Goal: Task Accomplishment & Management: Use online tool/utility

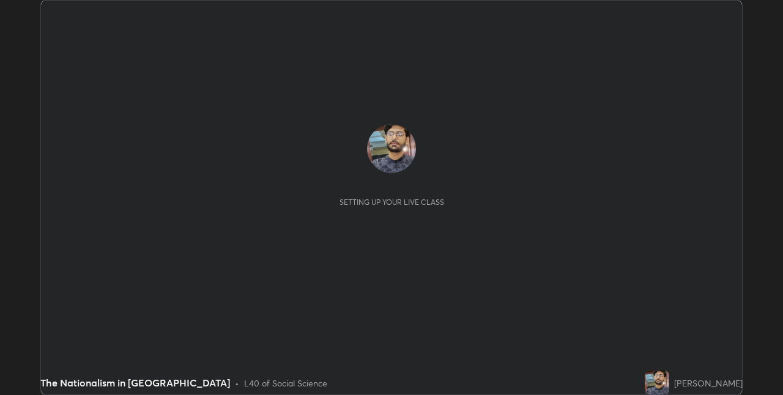
scroll to position [395, 782]
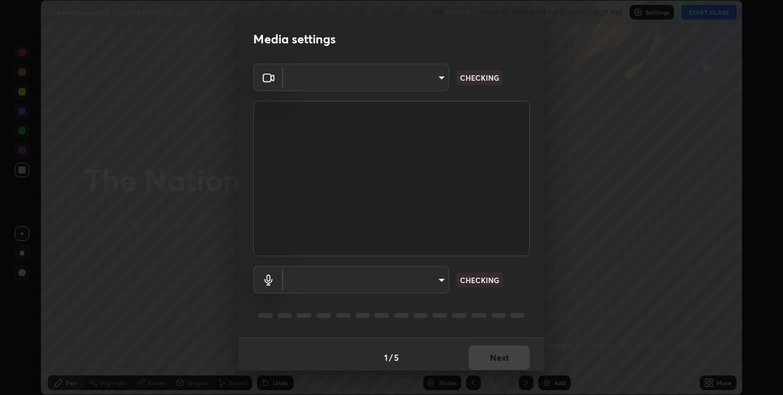
type input "17d47b9a8e6a43c8ebdd6aac700522dacaa6e58ec5f16407bca00d40e6ab781c"
click at [401, 280] on body "Erase all The Nationalism in [GEOGRAPHIC_DATA] Recording WAS SCHEDULED TO START…" at bounding box center [391, 197] width 783 height 395
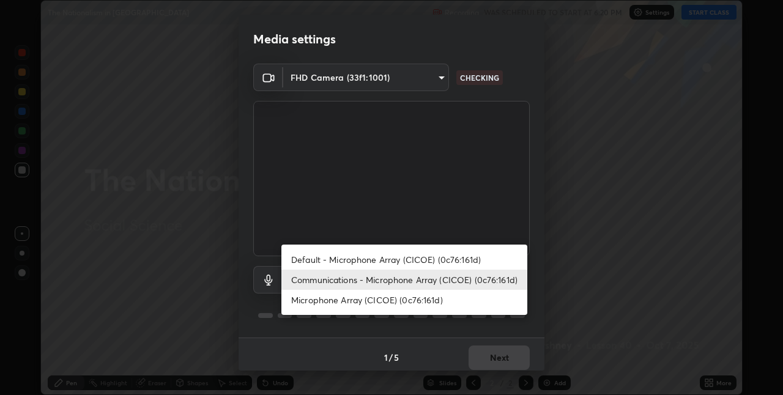
click at [402, 257] on li "Default - Microphone Array (CICOE) (0c76:161d)" at bounding box center [404, 260] width 246 height 20
type input "default"
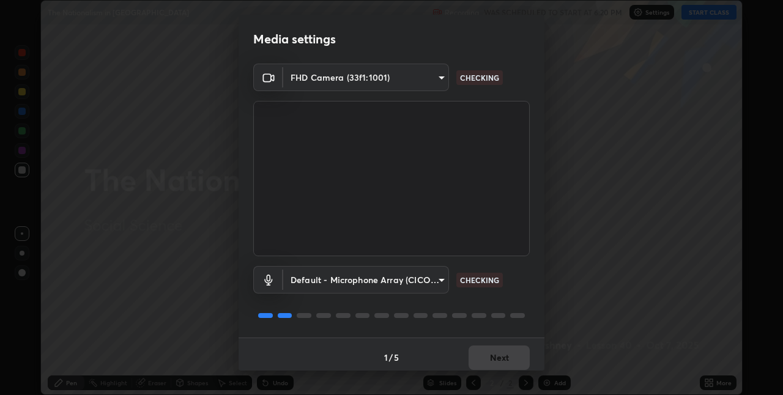
scroll to position [6, 0]
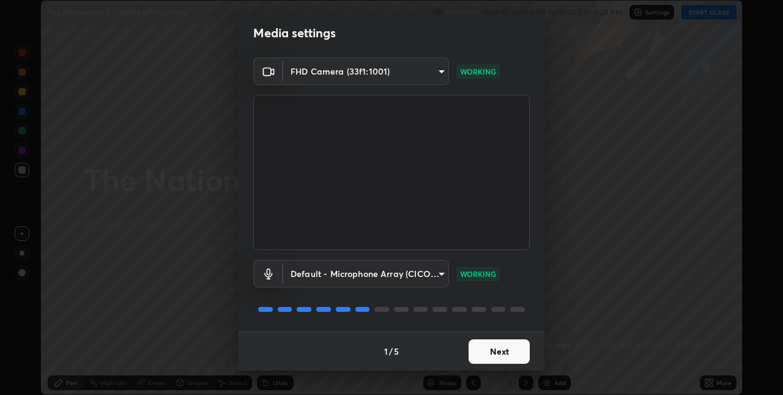
click at [491, 352] on button "Next" at bounding box center [499, 351] width 61 height 24
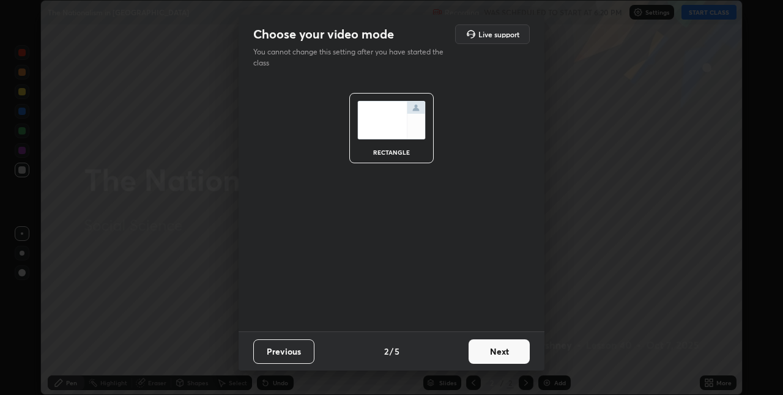
click at [497, 353] on button "Next" at bounding box center [499, 351] width 61 height 24
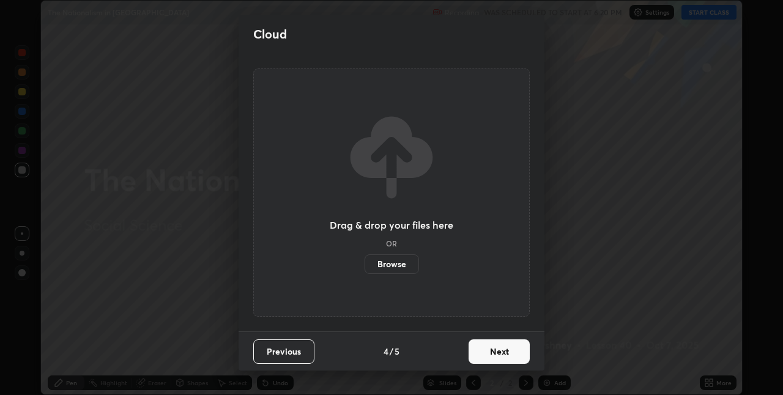
click at [502, 354] on button "Next" at bounding box center [499, 351] width 61 height 24
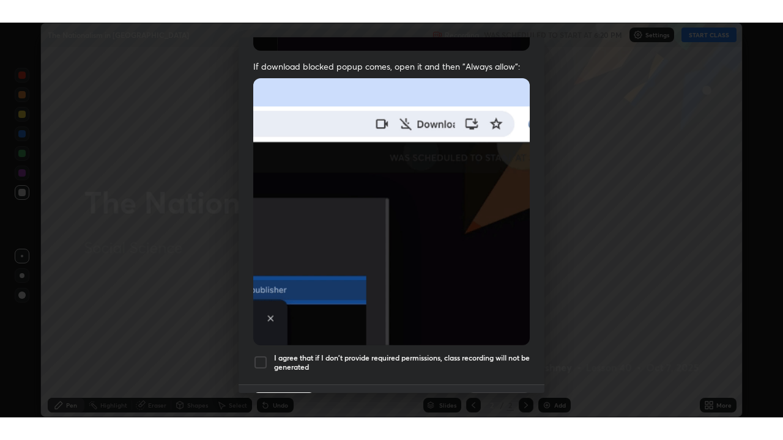
scroll to position [256, 0]
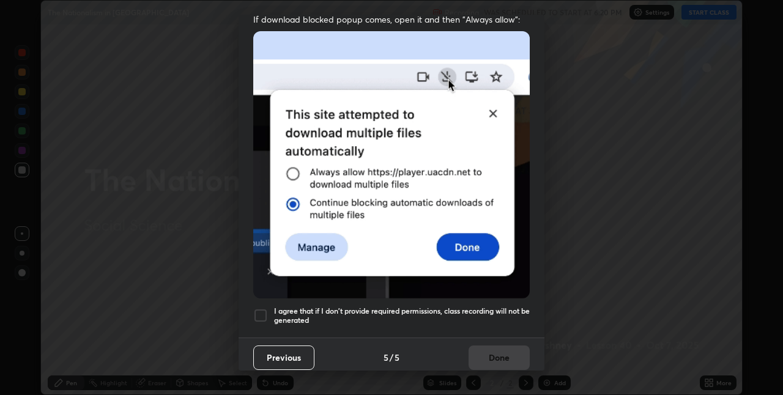
click at [261, 316] on div at bounding box center [260, 315] width 15 height 15
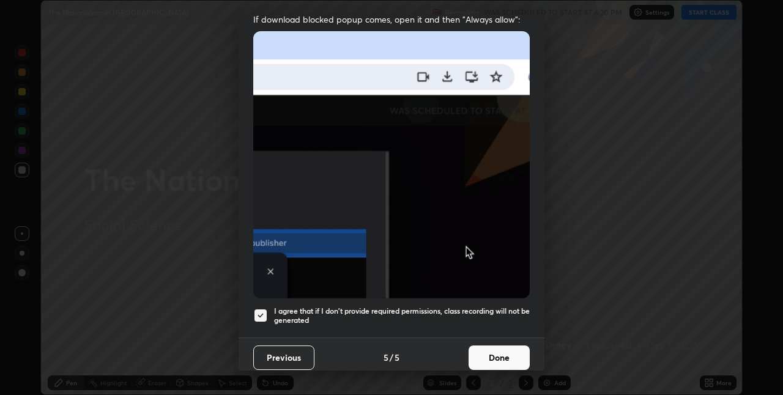
click at [496, 348] on button "Done" at bounding box center [499, 358] width 61 height 24
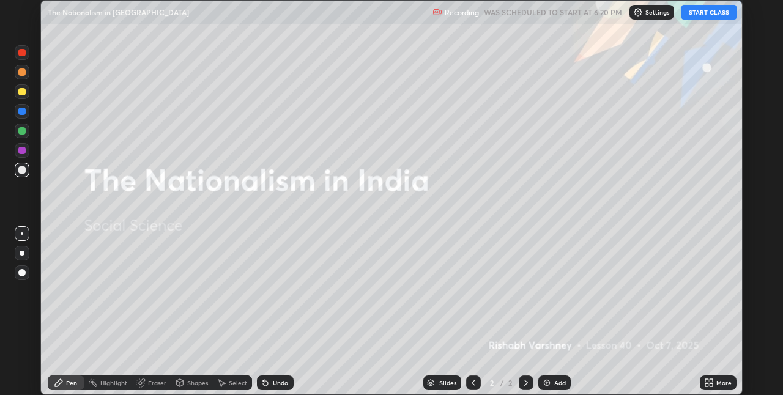
click at [709, 383] on icon at bounding box center [709, 383] width 10 height 10
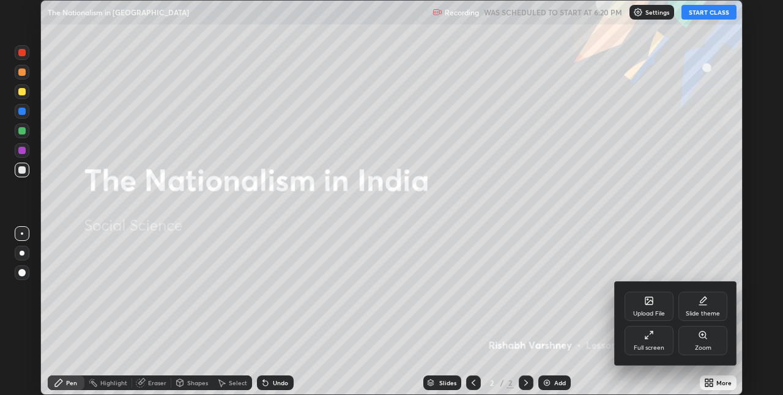
click at [661, 339] on div "Full screen" at bounding box center [649, 340] width 49 height 29
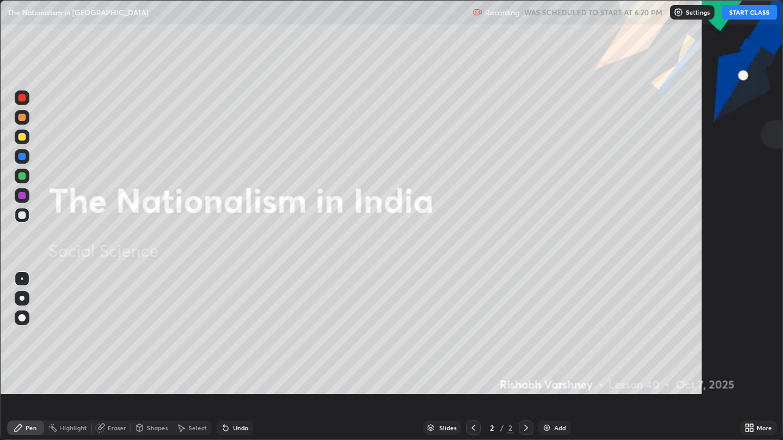
scroll to position [440, 783]
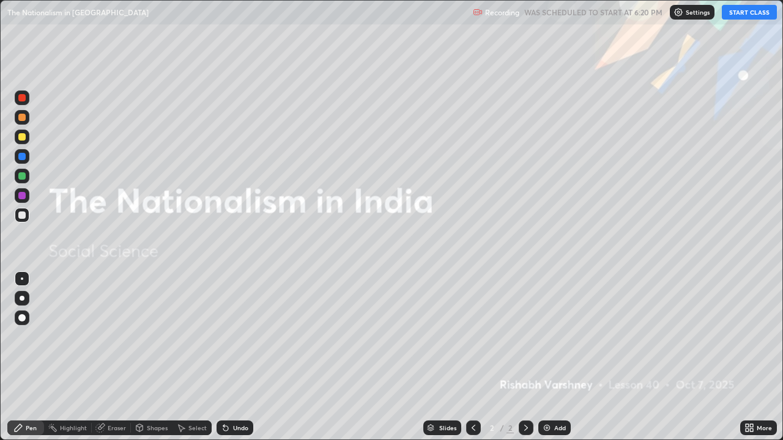
click at [733, 18] on button "START CLASS" at bounding box center [749, 12] width 55 height 15
click at [729, 18] on button "START CLASS" at bounding box center [749, 12] width 55 height 15
click at [558, 395] on div "Add" at bounding box center [554, 428] width 32 height 15
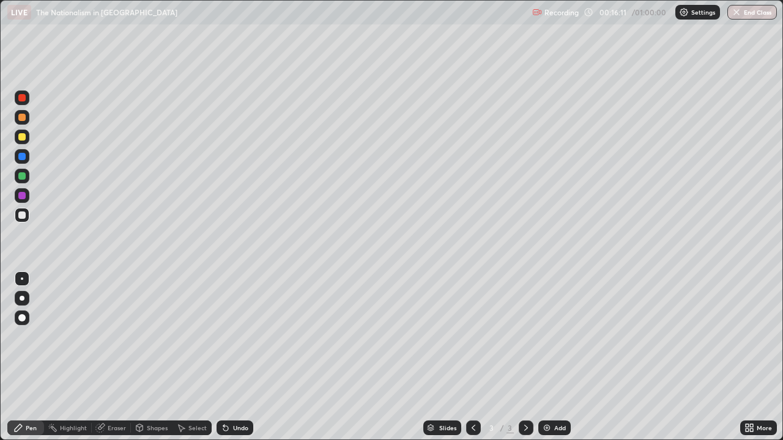
click at [558, 395] on div "Add" at bounding box center [560, 428] width 12 height 6
click at [560, 395] on div "Add" at bounding box center [554, 428] width 32 height 15
click at [556, 395] on div "Add" at bounding box center [560, 428] width 12 height 6
click at [746, 13] on button "End Class" at bounding box center [752, 12] width 50 height 15
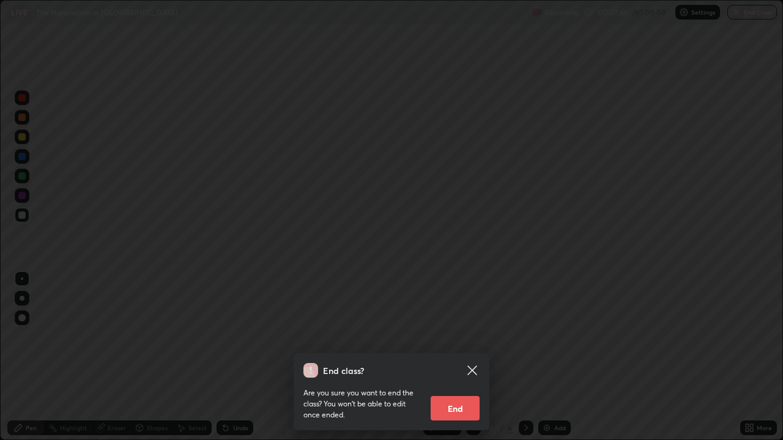
click at [462, 395] on button "End" at bounding box center [455, 408] width 49 height 24
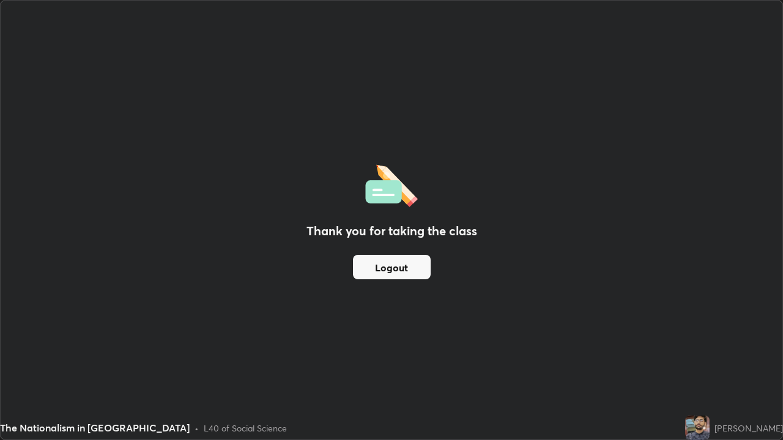
click at [391, 267] on button "Logout" at bounding box center [392, 267] width 78 height 24
